Goal: Task Accomplishment & Management: Use online tool/utility

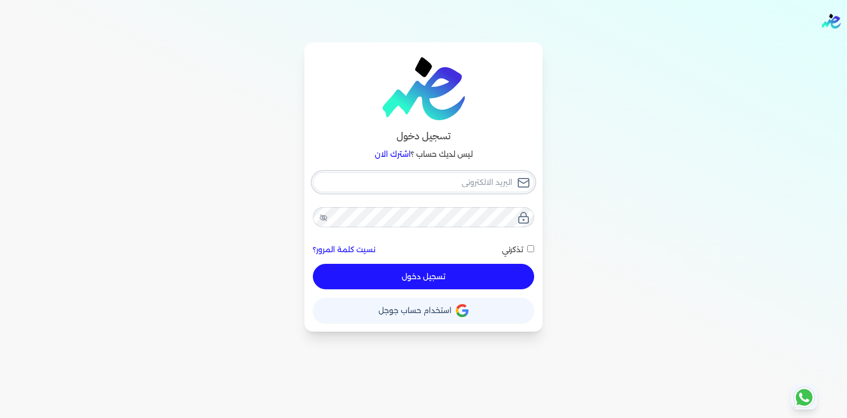
type input "[PERSON_NAME][EMAIL_ADDRESS][DOMAIN_NAME]"
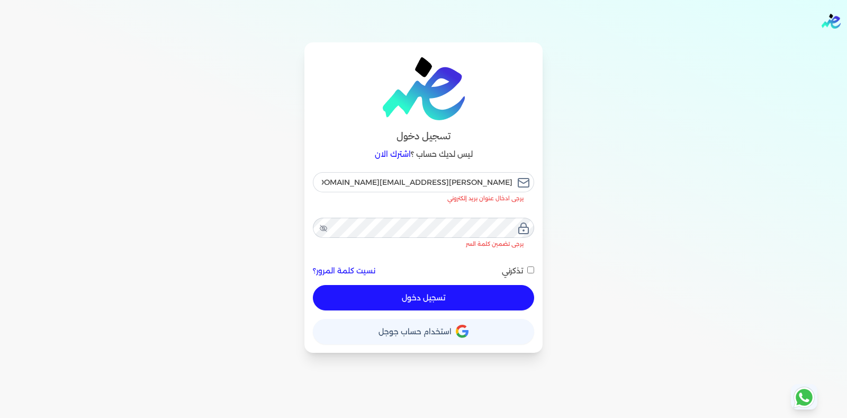
checkbox input "false"
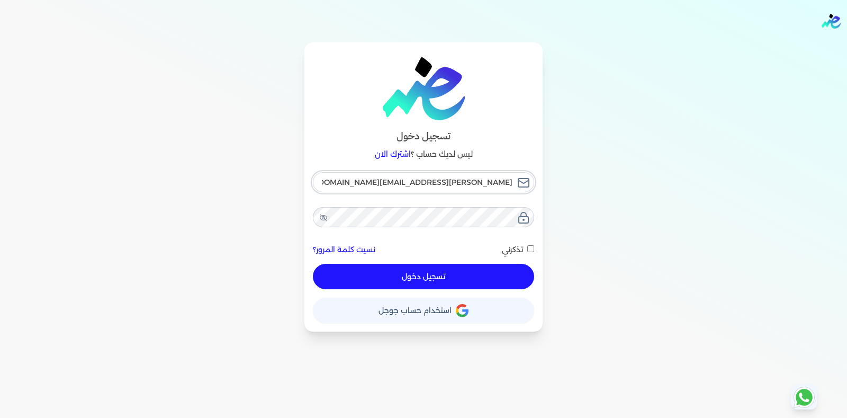
drag, startPoint x: 363, startPoint y: 186, endPoint x: 529, endPoint y: 175, distance: 166.5
click at [529, 175] on input "[PERSON_NAME][EMAIL_ADDRESS][DOMAIN_NAME]" at bounding box center [423, 182] width 221 height 20
checkbox input "false"
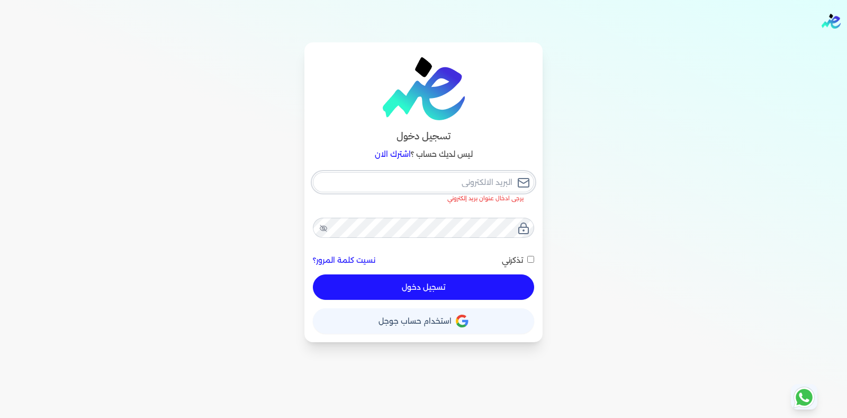
click at [420, 182] on input "email" at bounding box center [423, 182] width 221 height 20
paste input "[EMAIL_ADDRESS][DOMAIN_NAME]"
type input "[EMAIL_ADDRESS][DOMAIN_NAME]"
checkbox input "false"
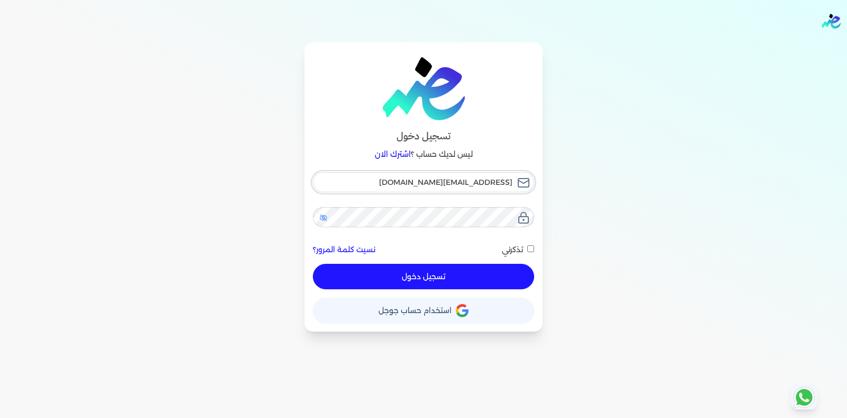
type input "[EMAIL_ADDRESS][DOMAIN_NAME]"
click at [323, 218] on icon at bounding box center [323, 217] width 8 height 8
click at [323, 218] on icon at bounding box center [323, 216] width 8 height 7
click at [543, 224] on div "تسجيل دخول ليس لديك حساب ؟ اشترك الان [EMAIL_ADDRESS][DOMAIN_NAME] نسيت كلمة ال…" at bounding box center [423, 186] width 813 height 289
click at [438, 275] on button "تسجيل دخول" at bounding box center [423, 276] width 221 height 25
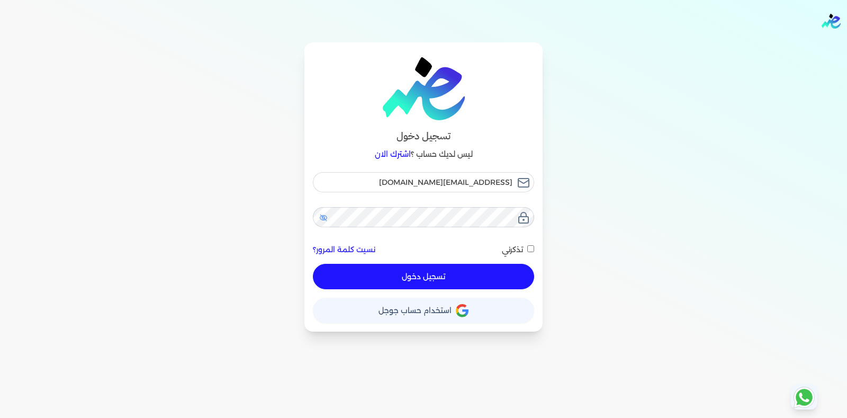
checkbox input "false"
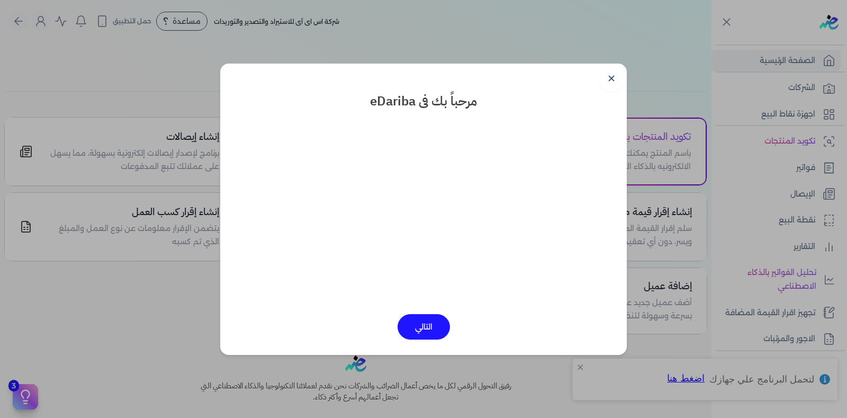
click at [423, 318] on button "التالي" at bounding box center [424, 326] width 52 height 25
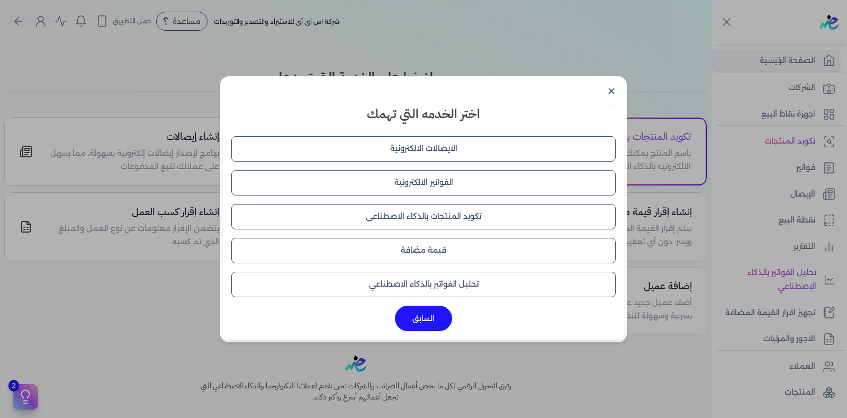
click at [423, 321] on button "السابق" at bounding box center [423, 317] width 57 height 25
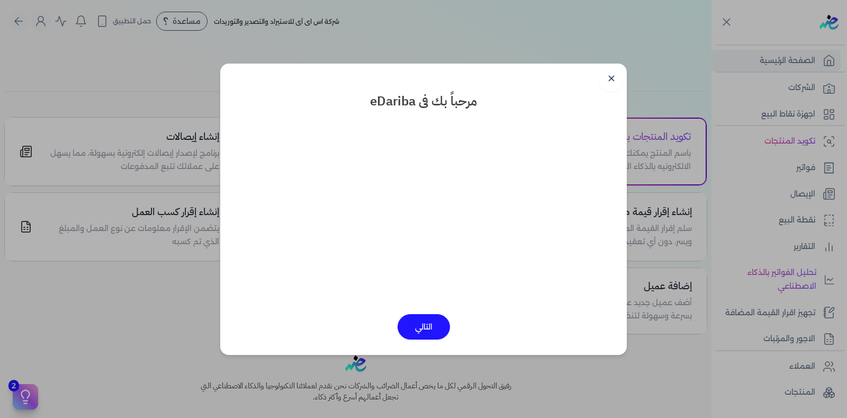
click at [426, 327] on button "التالي" at bounding box center [424, 326] width 52 height 25
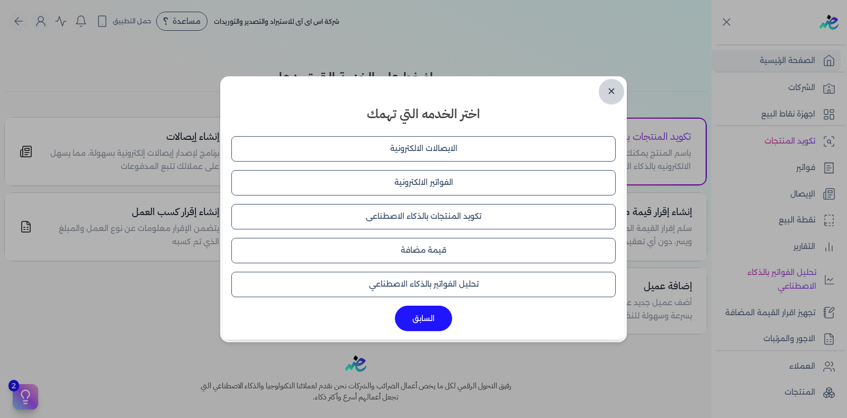
click at [613, 87] on link "✕" at bounding box center [611, 91] width 25 height 25
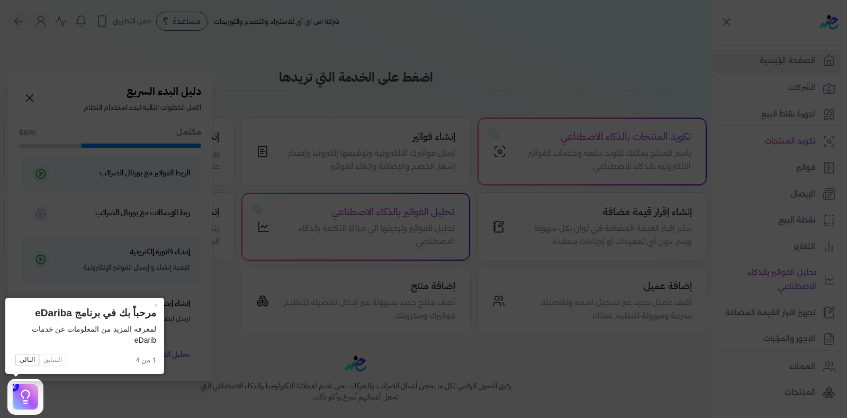
click at [26, 399] on icon at bounding box center [25, 397] width 16 height 16
click at [236, 49] on icon at bounding box center [423, 209] width 847 height 418
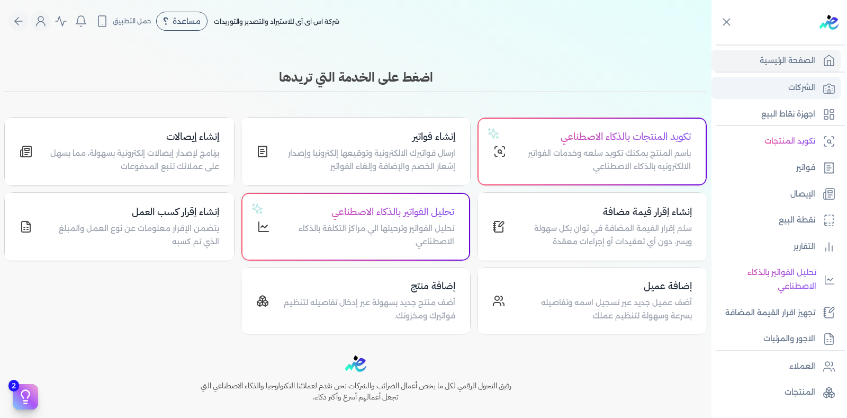
click at [811, 95] on link "الشركات" at bounding box center [775, 88] width 129 height 22
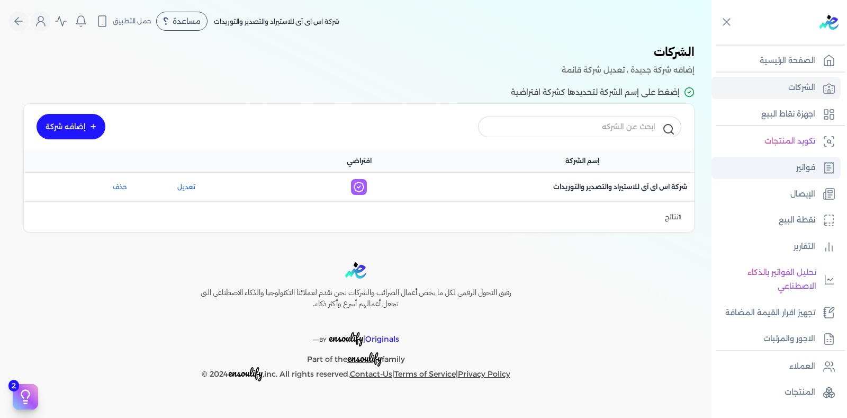
click at [751, 173] on link "فواتير" at bounding box center [775, 168] width 129 height 22
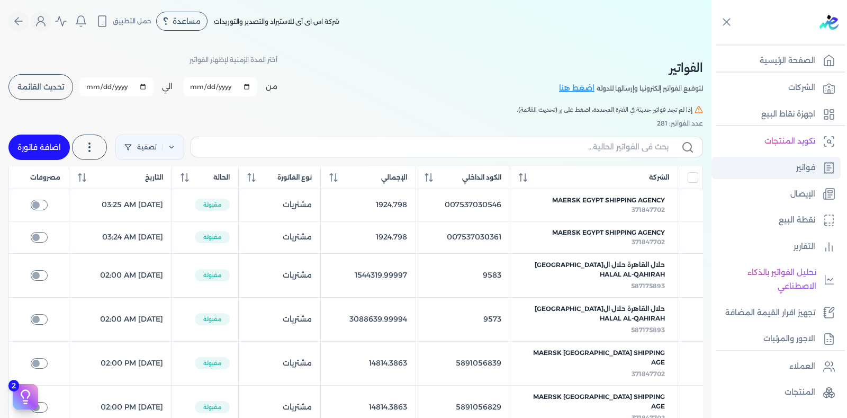
click at [788, 162] on link "فواتير" at bounding box center [775, 168] width 129 height 22
click at [165, 148] on link "تصفية" at bounding box center [149, 146] width 69 height 25
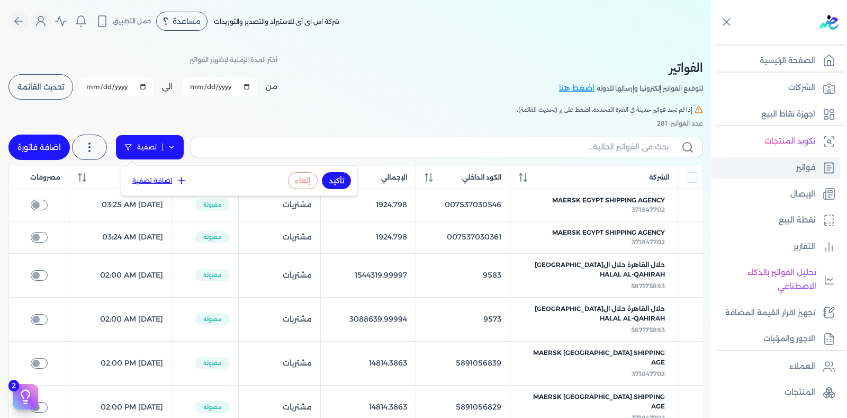
click at [184, 144] on link "تصفية" at bounding box center [149, 146] width 69 height 25
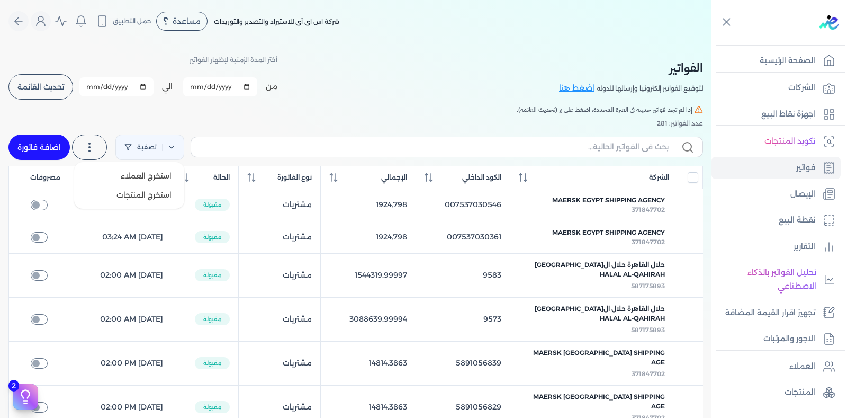
click at [93, 141] on icon at bounding box center [89, 147] width 13 height 13
click at [103, 142] on label at bounding box center [89, 146] width 35 height 25
click at [130, 106] on h5 "إذا لم تجد فواتير حديثة في الفترة المحددة، اضغط على زر (تحديث القائمة)." at bounding box center [355, 110] width 694 height 10
click at [800, 193] on p "الإيصال" at bounding box center [802, 194] width 25 height 14
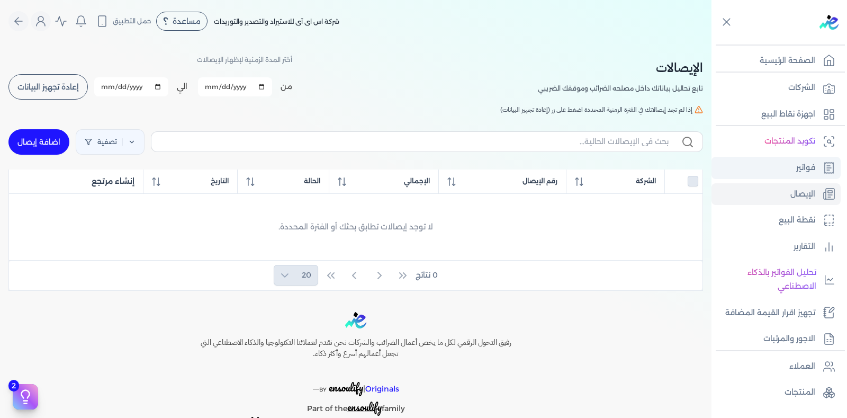
click at [799, 166] on p "فواتير" at bounding box center [805, 168] width 19 height 14
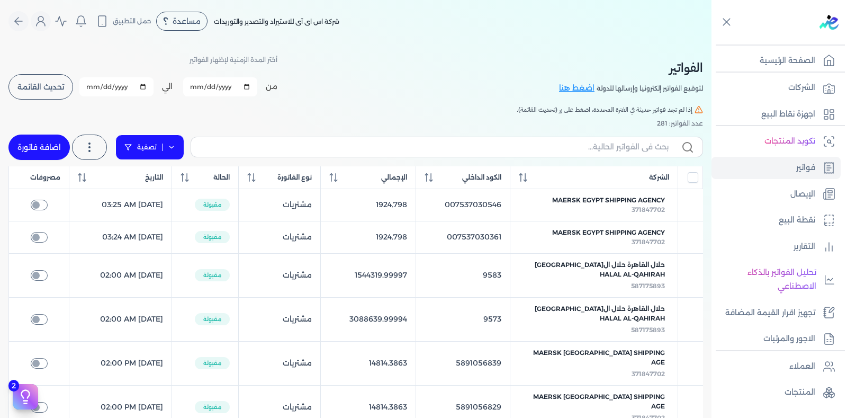
click at [175, 147] on icon at bounding box center [171, 146] width 7 height 7
click at [141, 147] on link "تصفية" at bounding box center [149, 146] width 69 height 25
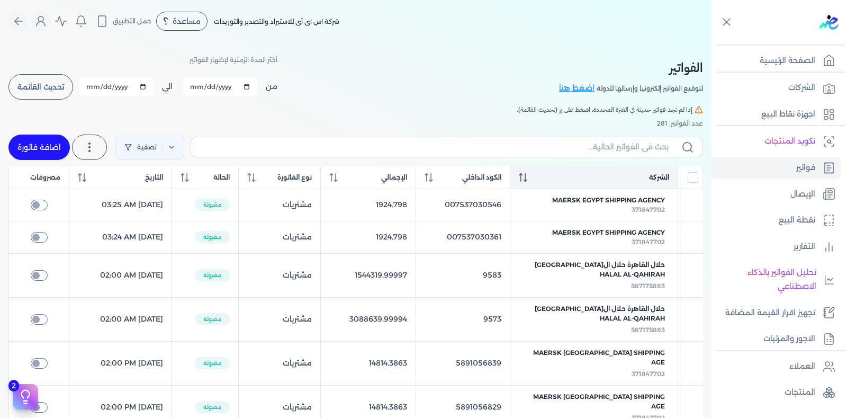
click at [661, 175] on span "الشركة" at bounding box center [659, 178] width 20 height 10
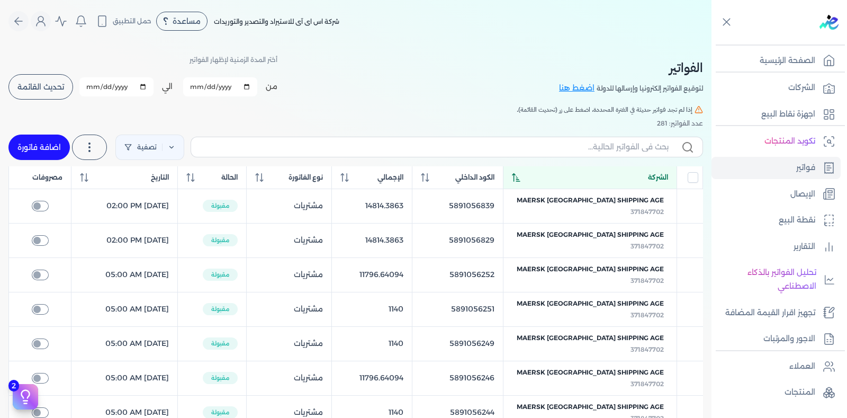
click at [661, 175] on span "الشركة" at bounding box center [658, 178] width 20 height 10
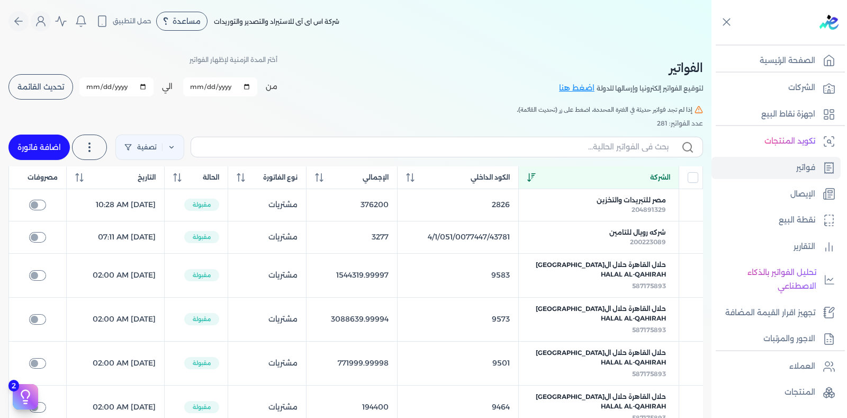
click at [634, 177] on div "الشركة" at bounding box center [598, 178] width 143 height 10
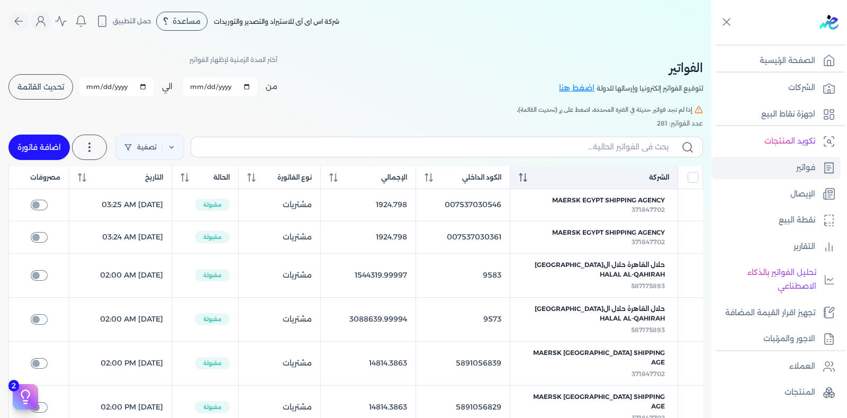
click at [536, 170] on th "الشركة" at bounding box center [594, 177] width 168 height 23
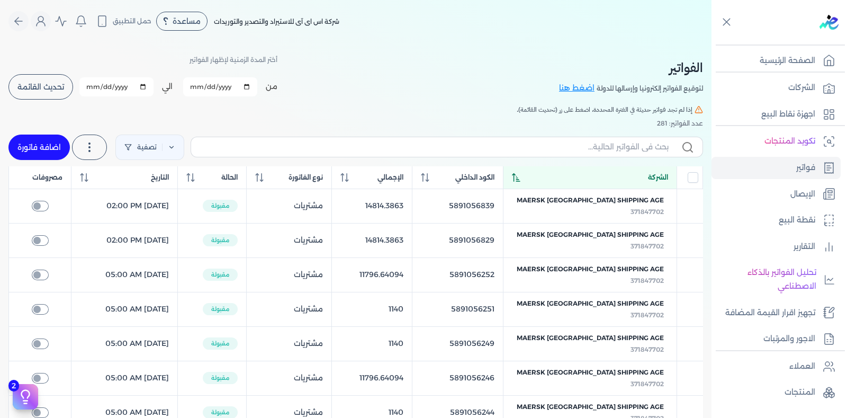
click at [520, 177] on icon at bounding box center [516, 177] width 8 height 8
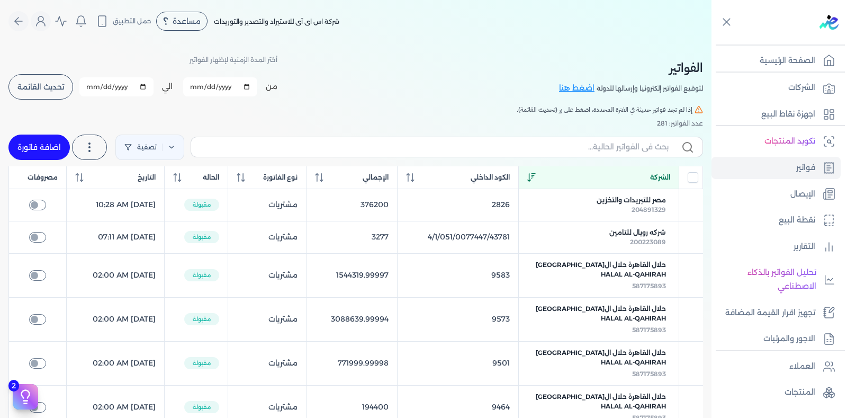
click at [538, 177] on th "الشركة" at bounding box center [598, 177] width 160 height 23
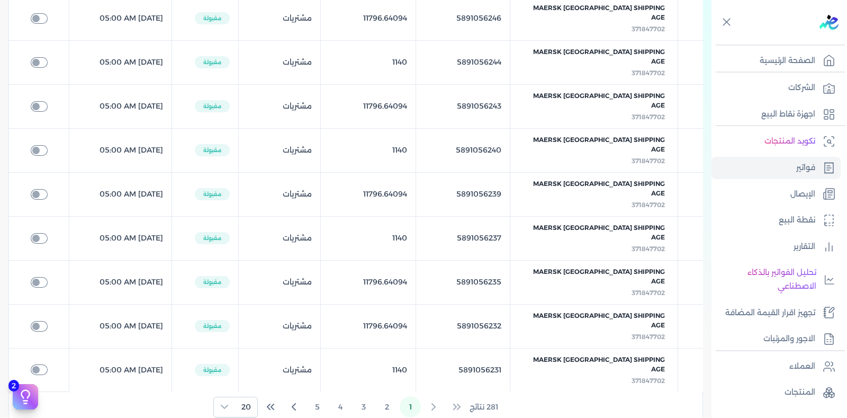
scroll to position [629, 0]
click at [318, 395] on button "5" at bounding box center [316, 405] width 21 height 21
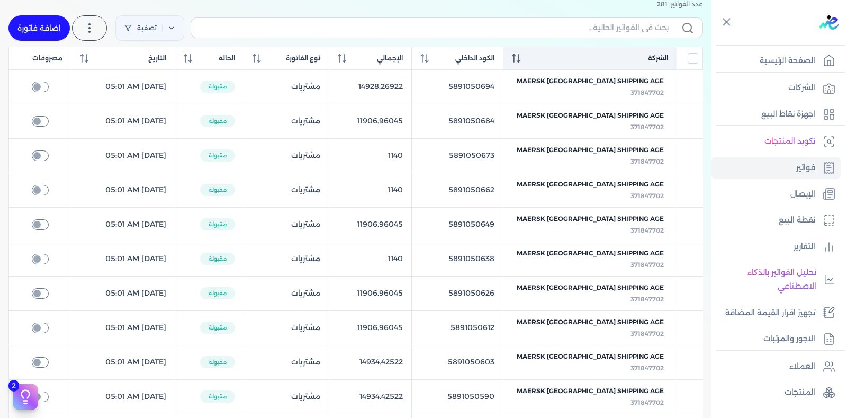
scroll to position [105, 0]
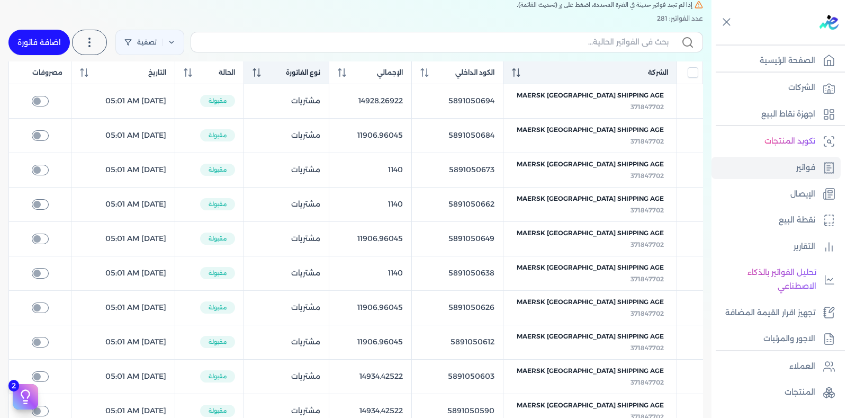
click at [261, 74] on icon at bounding box center [256, 72] width 8 height 8
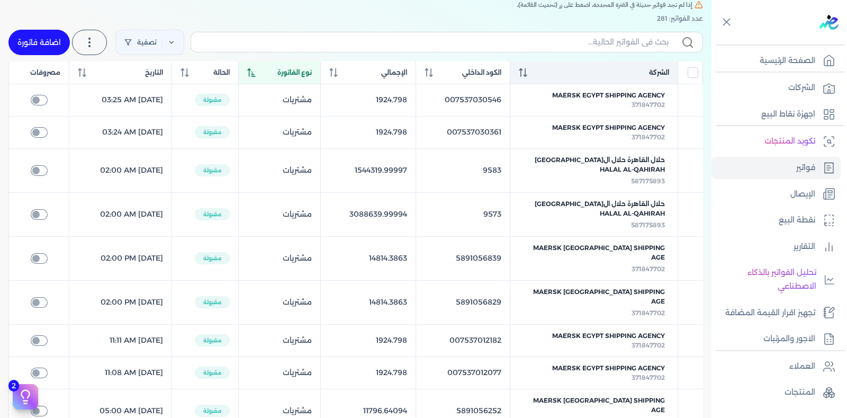
click at [256, 74] on icon at bounding box center [251, 72] width 8 height 8
click at [79, 71] on icon at bounding box center [79, 72] width 1 height 8
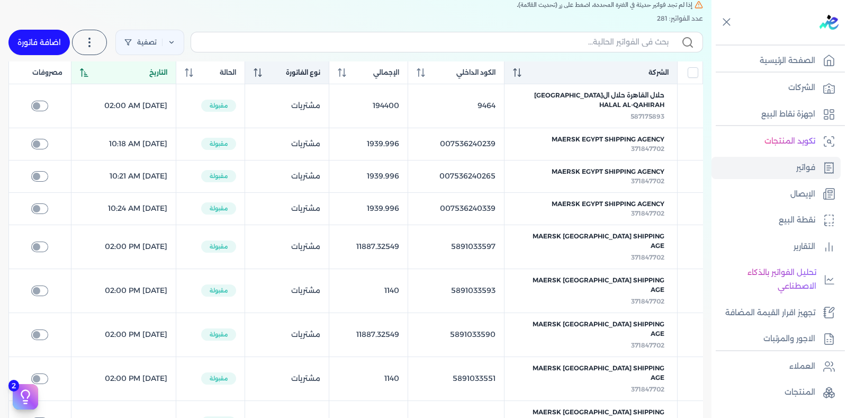
click at [80, 71] on icon at bounding box center [84, 72] width 8 height 8
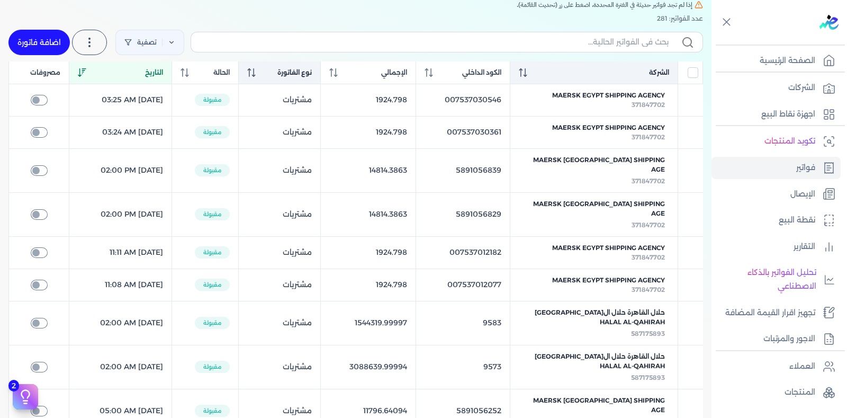
click at [44, 71] on span "مصروفات" at bounding box center [45, 73] width 30 height 10
click at [55, 43] on link "اضافة فاتورة" at bounding box center [38, 42] width 61 height 25
select select "EGP"
select select "B"
select select "EGS"
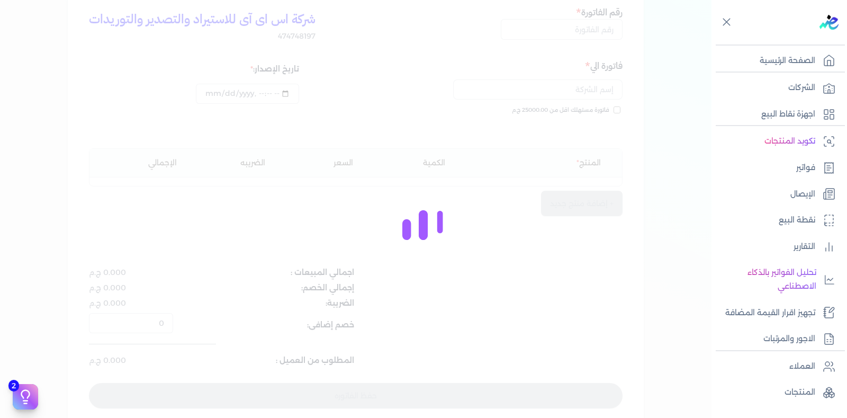
scroll to position [115, 0]
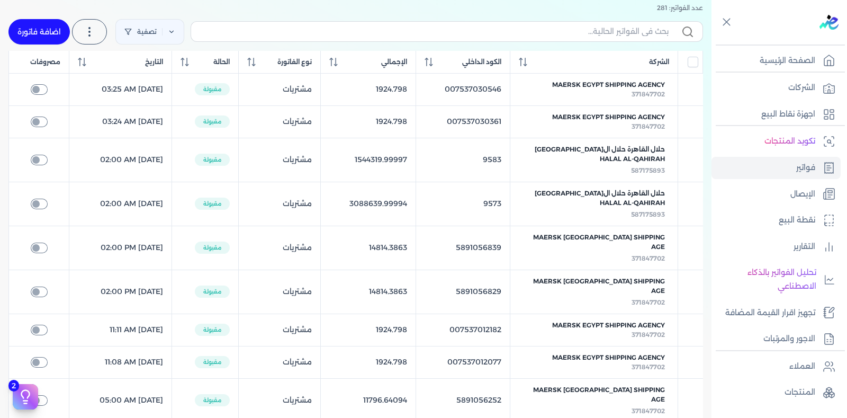
scroll to position [105, 0]
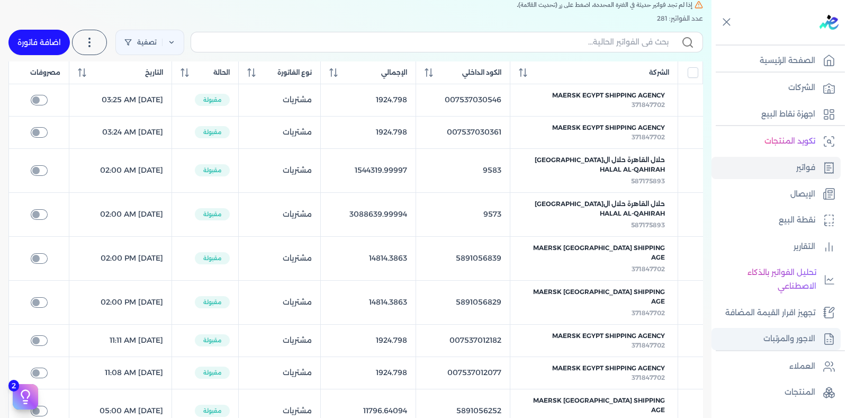
click at [801, 336] on p "الاجور والمرتبات" at bounding box center [789, 339] width 52 height 14
select select "01"
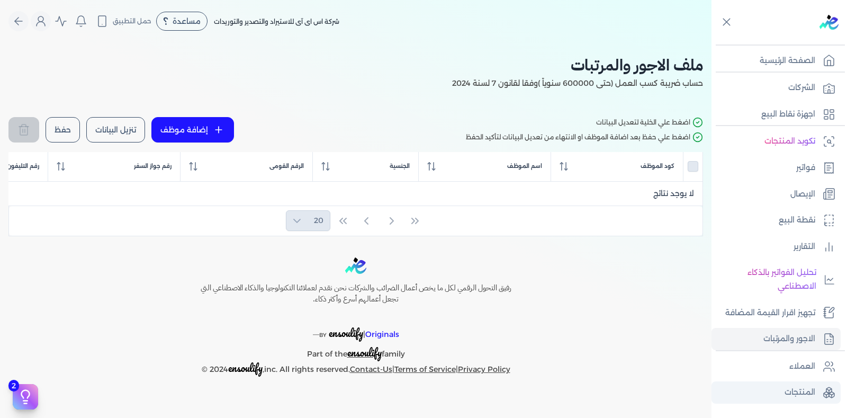
click at [805, 385] on p "المنتجات" at bounding box center [799, 392] width 31 height 14
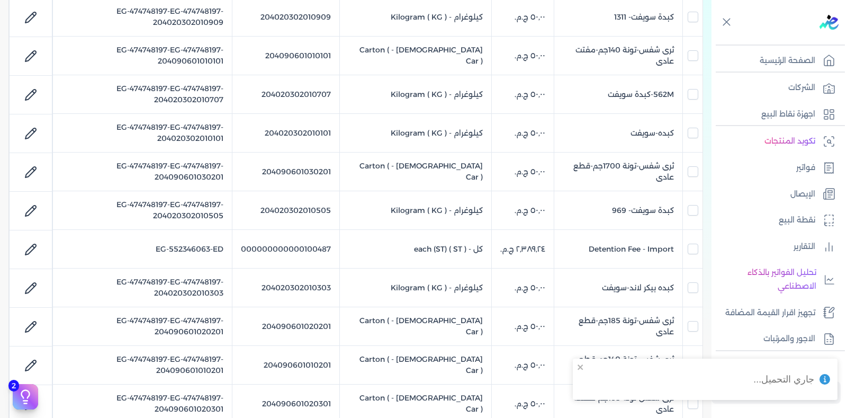
scroll to position [376, 0]
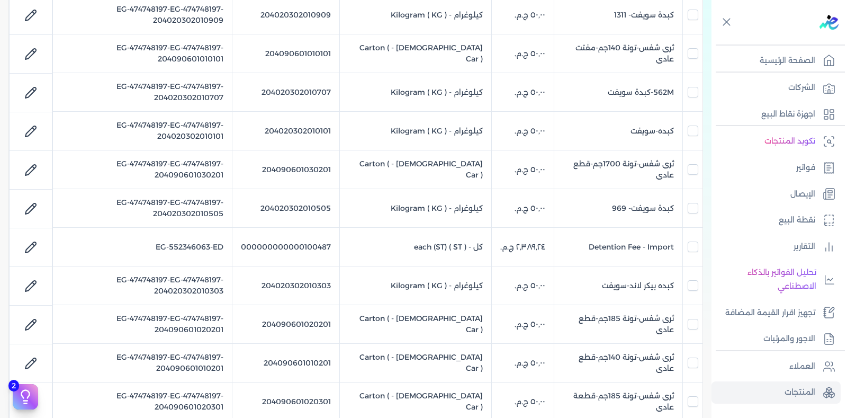
drag, startPoint x: 785, startPoint y: 328, endPoint x: 716, endPoint y: 294, distance: 77.2
click at [785, 332] on p "الاجور والمرتبات" at bounding box center [789, 339] width 52 height 14
select select "01"
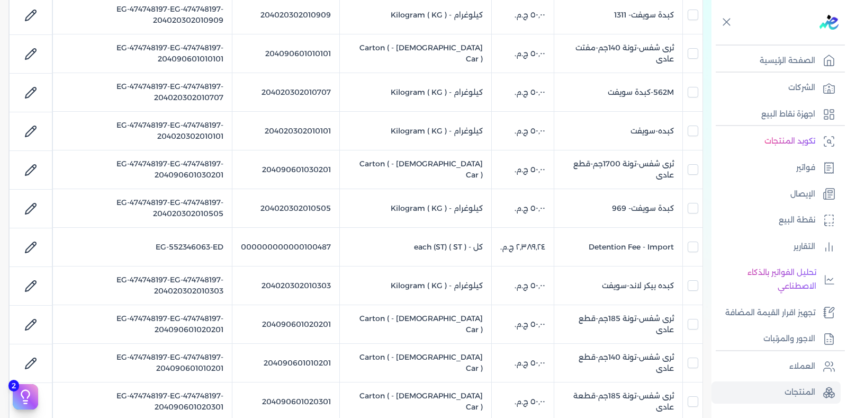
select select "01"
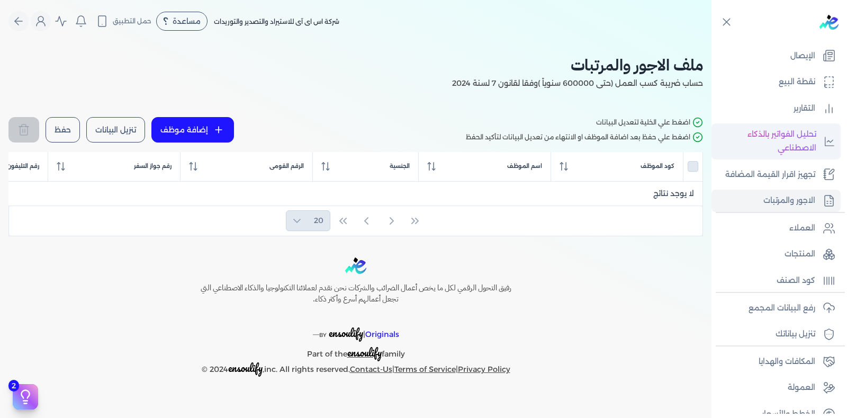
scroll to position [148, 0]
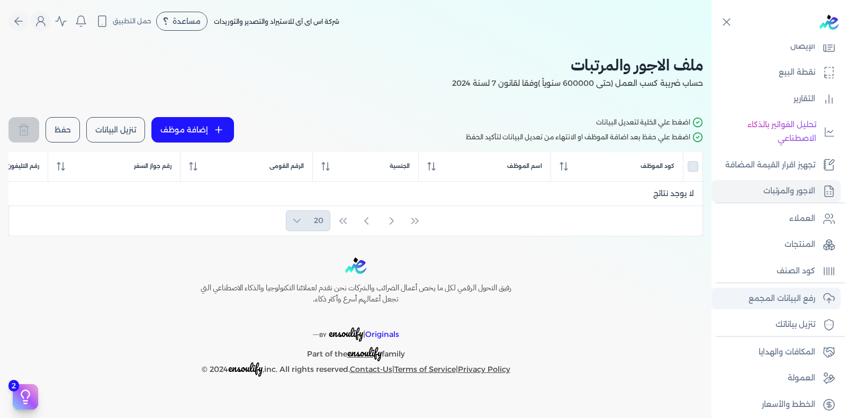
click at [768, 298] on p "رفع البيانات المجمع" at bounding box center [781, 299] width 67 height 14
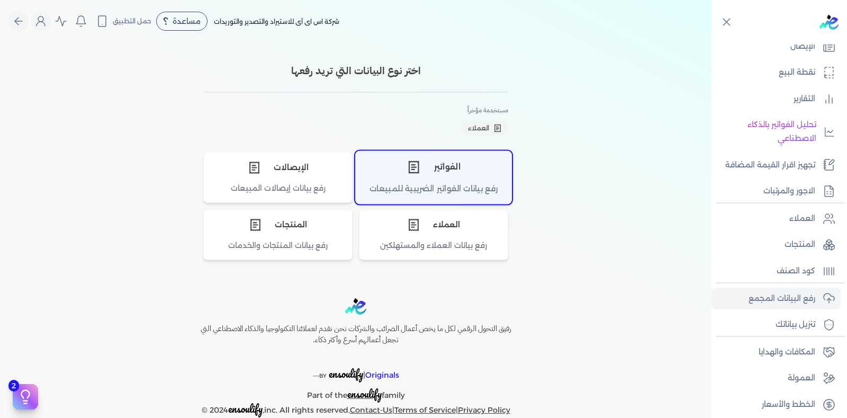
click at [445, 173] on div "الفواتير" at bounding box center [434, 167] width 156 height 32
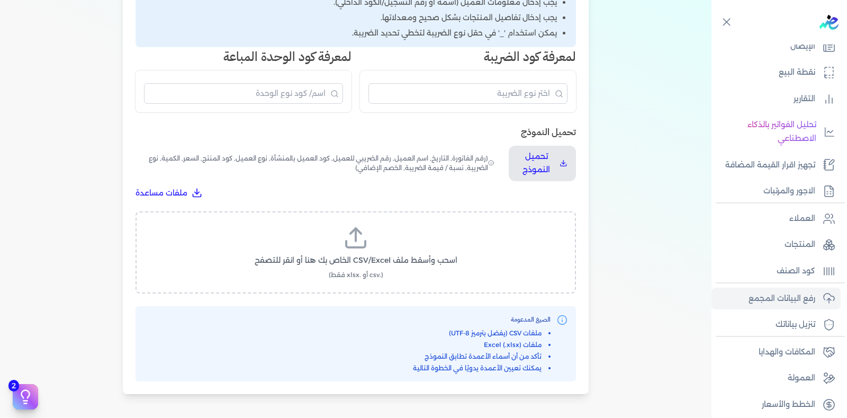
scroll to position [250, 0]
